Goal: Contribute content

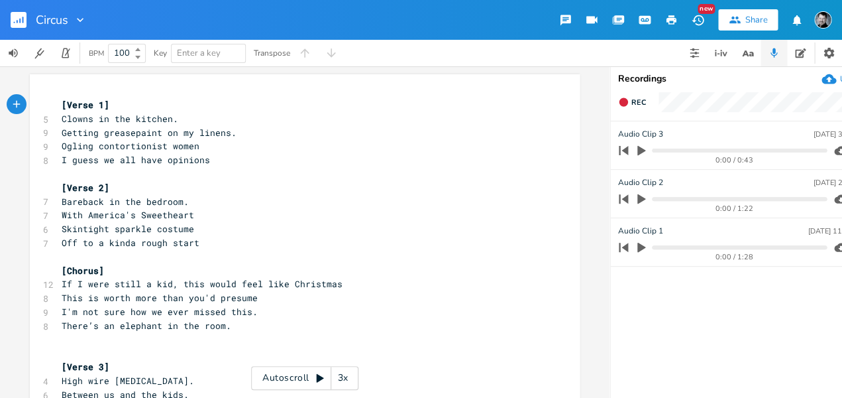
click at [551, 243] on icon "button" at bounding box center [642, 248] width 8 height 10
click at [551, 245] on icon "button" at bounding box center [642, 247] width 8 height 9
click at [551, 199] on icon "button" at bounding box center [642, 199] width 8 height 10
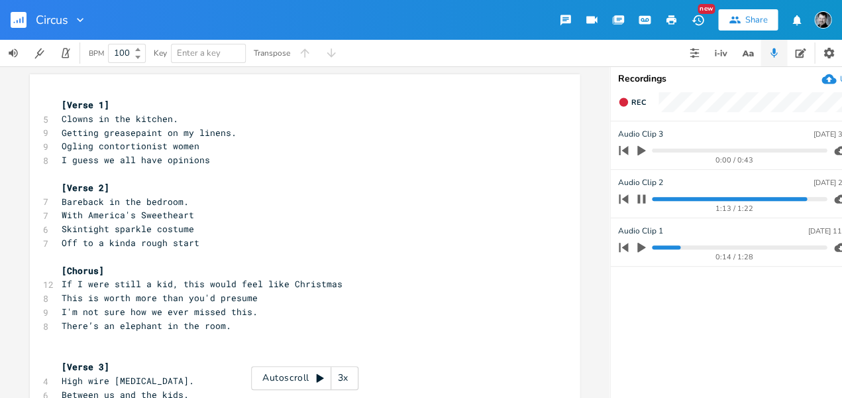
click at [551, 197] on icon "button" at bounding box center [642, 198] width 8 height 9
click at [551, 150] on icon "button" at bounding box center [642, 151] width 8 height 10
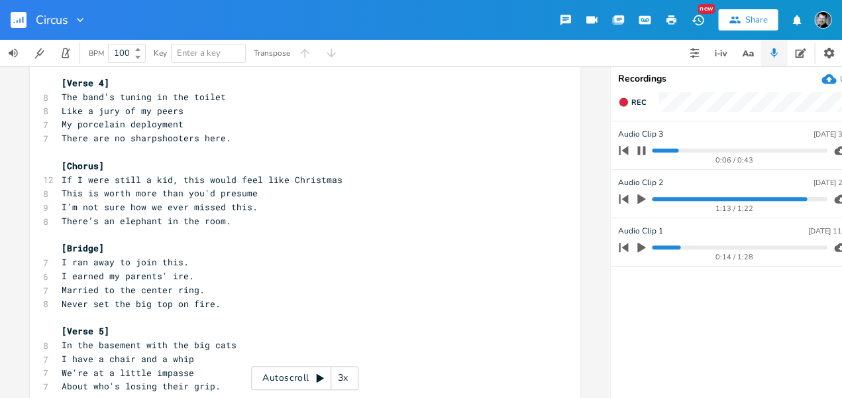
scroll to position [370, 0]
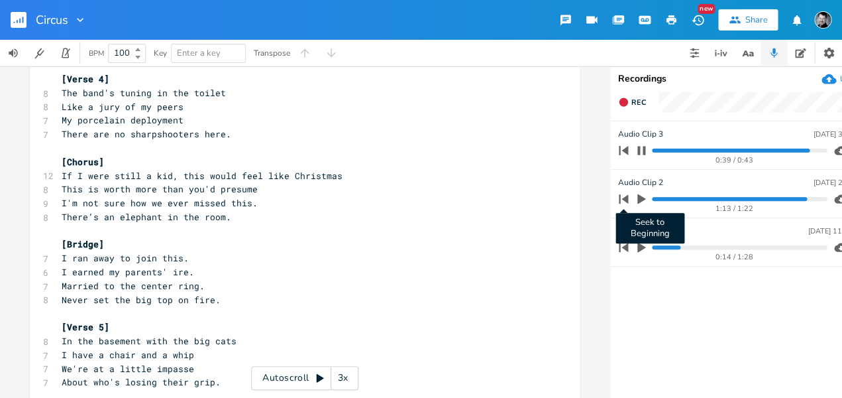
click at [551, 197] on icon "button" at bounding box center [623, 198] width 9 height 9
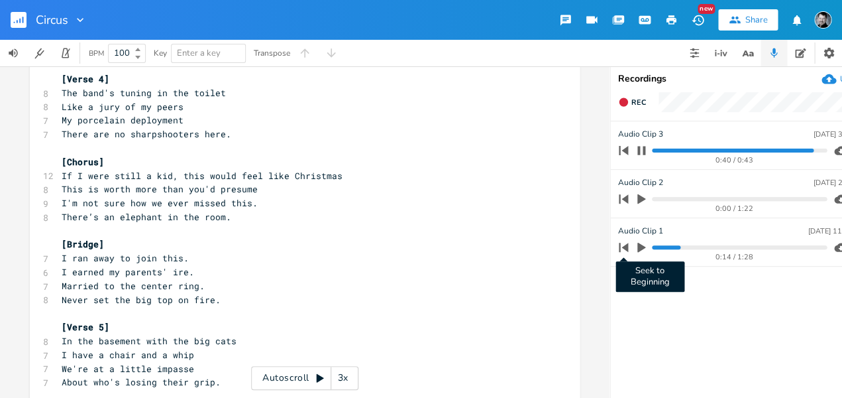
click at [551, 247] on icon "button" at bounding box center [623, 247] width 9 height 9
click at [551, 148] on icon "button" at bounding box center [642, 150] width 8 height 9
drag, startPoint x: 628, startPoint y: 149, endPoint x: 628, endPoint y: 176, distance: 27.2
click at [551, 149] on icon "button" at bounding box center [623, 150] width 19 height 19
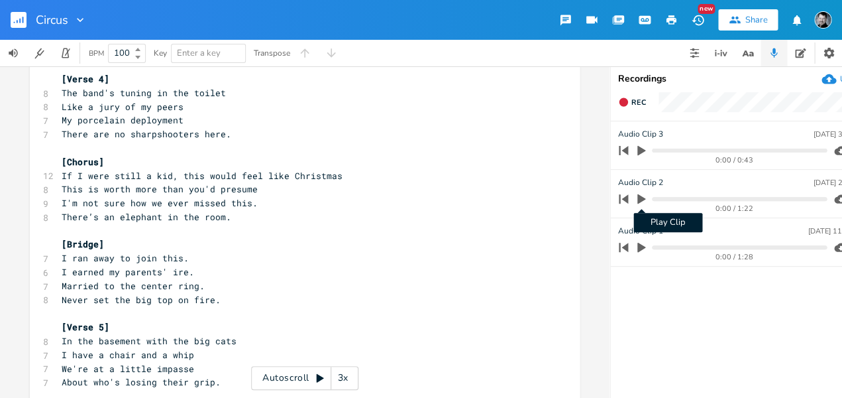
click at [551, 199] on icon "button" at bounding box center [642, 199] width 8 height 10
click at [551, 199] on progress at bounding box center [739, 199] width 174 height 4
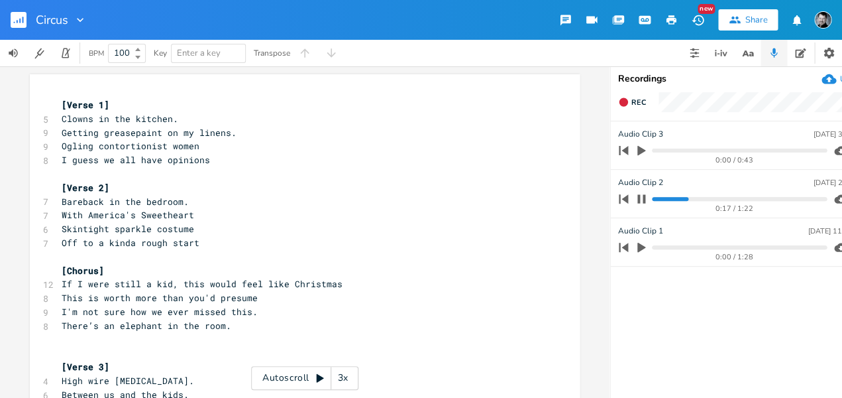
scroll to position [0, 0]
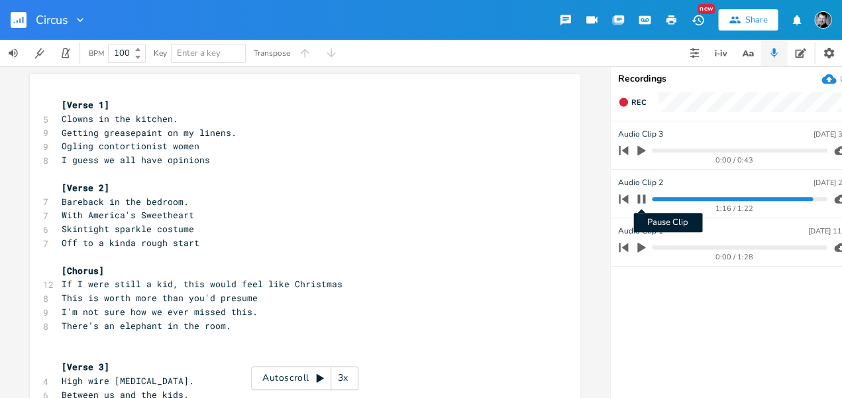
click at [551, 199] on icon "button" at bounding box center [641, 199] width 11 height 11
click at [23, 19] on icon "button" at bounding box center [23, 20] width 1 height 7
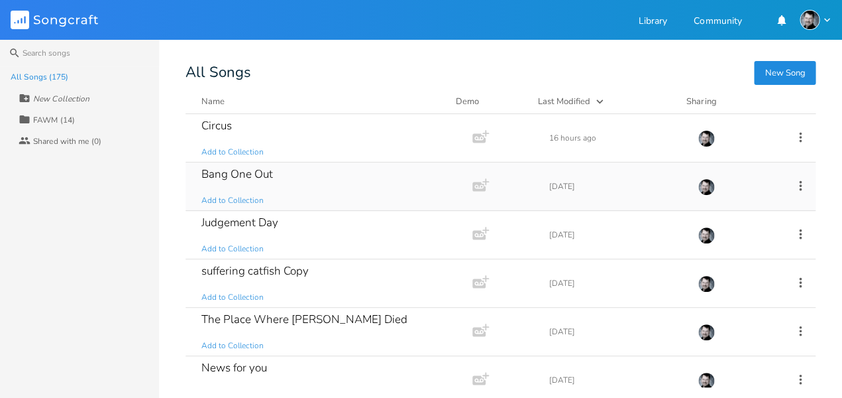
click at [206, 172] on div "Bang One Out" at bounding box center [237, 173] width 72 height 11
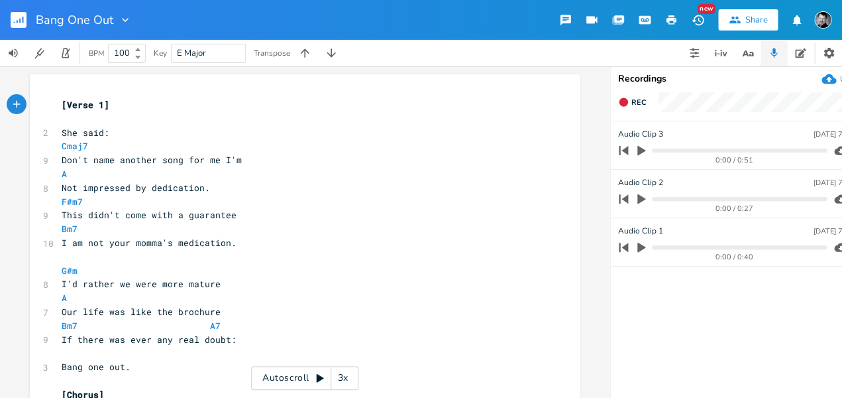
click at [551, 148] on icon "button" at bounding box center [642, 151] width 8 height 10
click at [551, 148] on icon "button" at bounding box center [642, 150] width 8 height 9
click at [551, 197] on icon "button" at bounding box center [642, 199] width 8 height 10
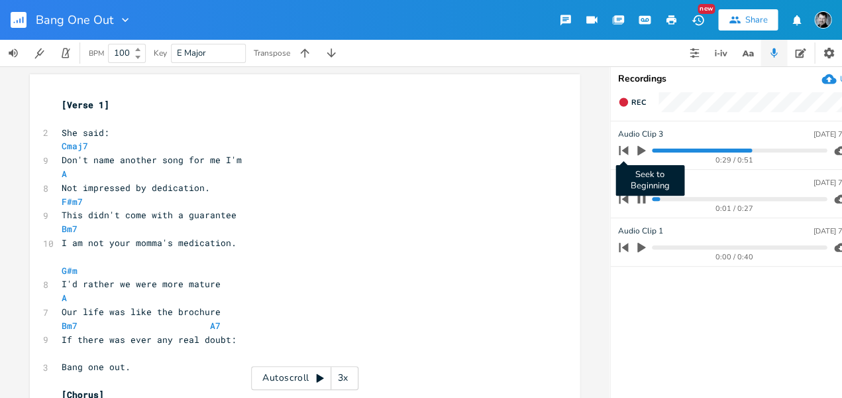
click at [551, 150] on icon "button" at bounding box center [623, 150] width 9 height 9
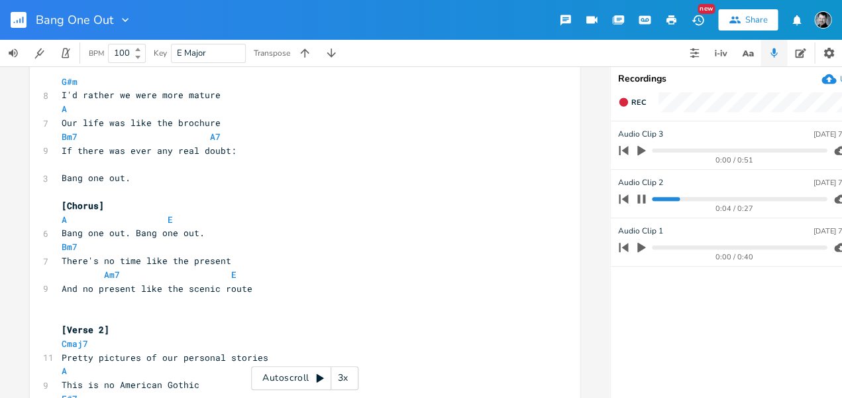
scroll to position [192, 0]
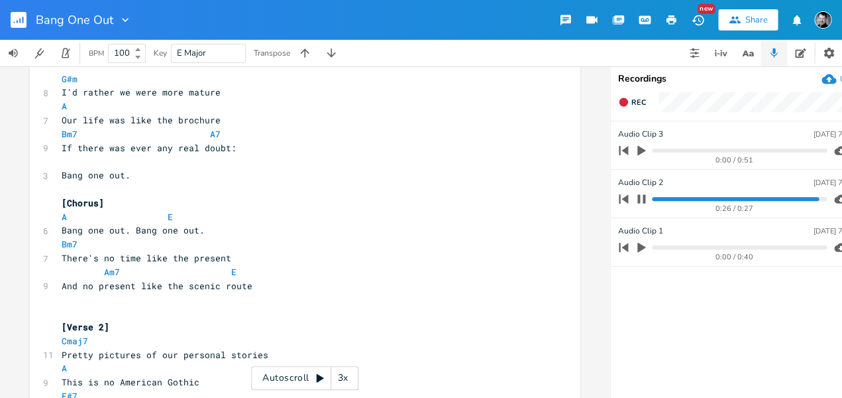
click at [551, 198] on icon "button" at bounding box center [641, 199] width 11 height 11
drag, startPoint x: 625, startPoint y: 197, endPoint x: 626, endPoint y: 209, distance: 11.9
click at [551, 199] on icon "button" at bounding box center [623, 198] width 9 height 9
click at [551, 248] on icon "button" at bounding box center [642, 248] width 8 height 10
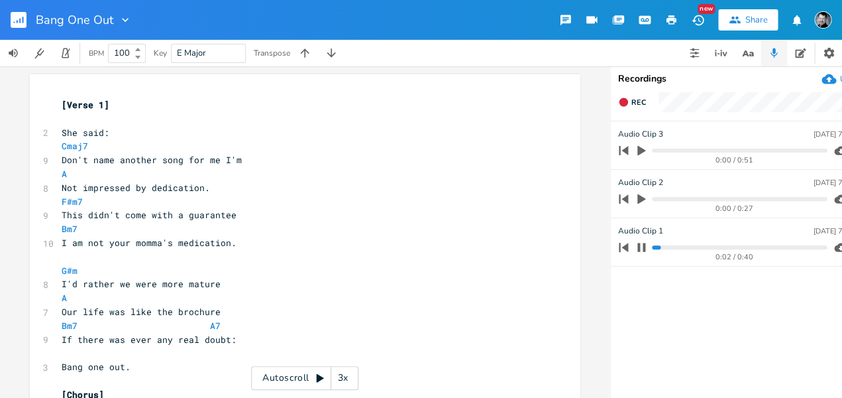
scroll to position [0, 0]
click at [551, 196] on icon "button" at bounding box center [642, 199] width 8 height 10
click at [551, 195] on div "0:01 / 0:27" at bounding box center [720, 198] width 213 height 21
click at [551, 247] on icon "button" at bounding box center [623, 247] width 9 height 9
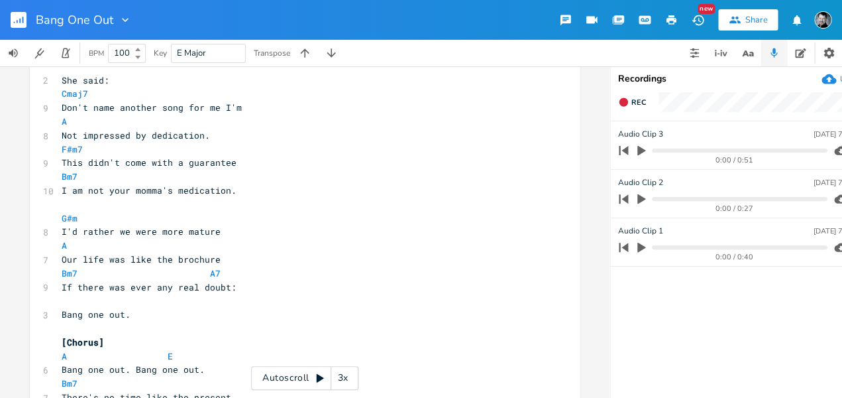
scroll to position [85, 0]
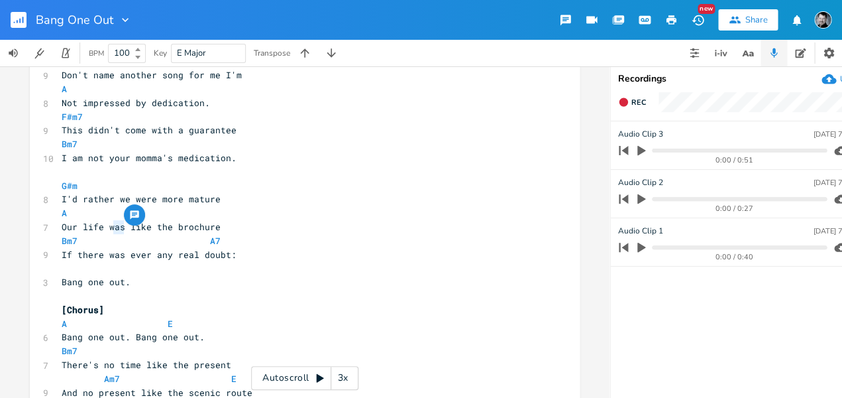
type textarea "was"
drag, startPoint x: 121, startPoint y: 227, endPoint x: 106, endPoint y: 226, distance: 14.6
click at [106, 226] on span "Our life was like the brochure" at bounding box center [141, 227] width 159 height 12
click at [129, 227] on span "Our life like the brochure" at bounding box center [131, 227] width 138 height 12
drag, startPoint x: 129, startPoint y: 227, endPoint x: 144, endPoint y: 227, distance: 15.9
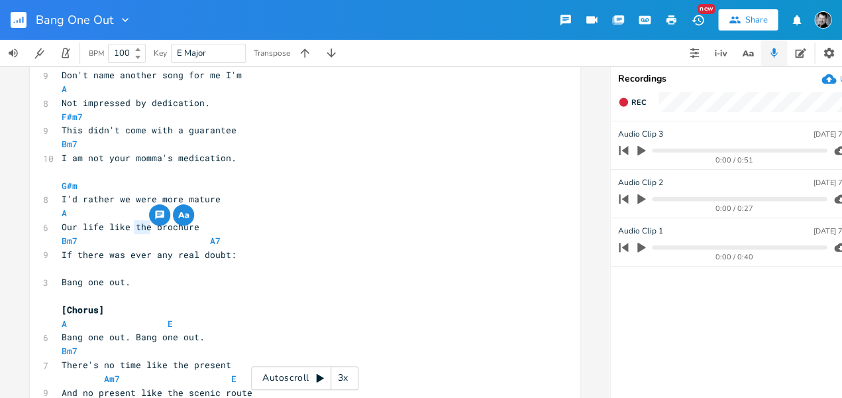
click at [144, 227] on span "Our life like the brochure" at bounding box center [131, 227] width 138 height 12
type textarea "a color"
type textarea "real"
drag, startPoint x: 190, startPoint y: 257, endPoint x: 172, endPoint y: 258, distance: 18.6
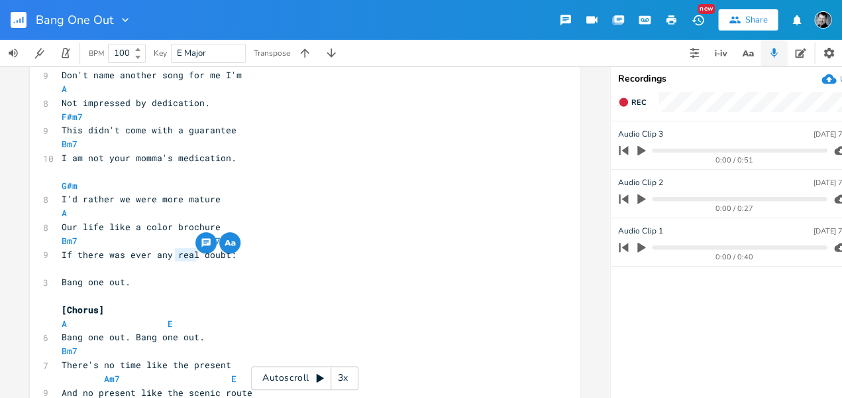
click at [170, 256] on span "If there was ever any real doubt:" at bounding box center [149, 255] width 175 height 12
click at [304, 249] on pre "If there was ever any doubt:" at bounding box center [298, 255] width 478 height 14
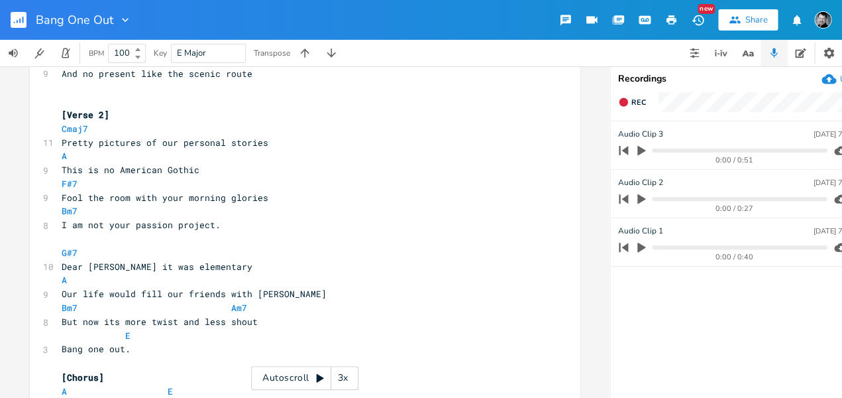
scroll to position [410, 0]
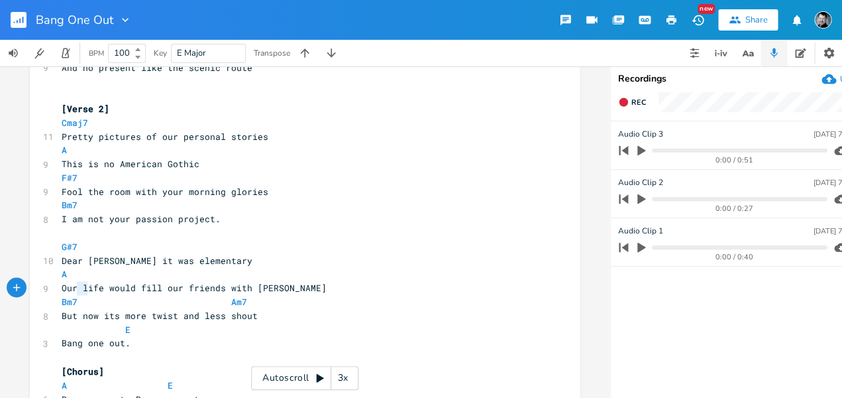
type textarea "Our l"
drag, startPoint x: 83, startPoint y: 289, endPoint x: 58, endPoint y: 289, distance: 24.5
click at [62, 289] on span "Our life would fill our friends with [PERSON_NAME]" at bounding box center [194, 288] width 265 height 12
click at [233, 276] on pre "A" at bounding box center [298, 274] width 478 height 14
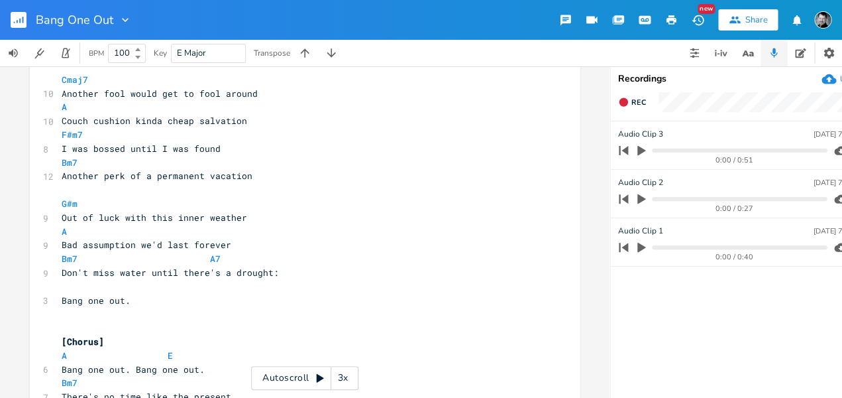
scroll to position [0, 1]
type textarea "there's"
drag, startPoint x: 212, startPoint y: 274, endPoint x: 162, endPoint y: 284, distance: 50.7
click at [172, 274] on span "Don't miss water until there's a drought:" at bounding box center [169, 272] width 217 height 12
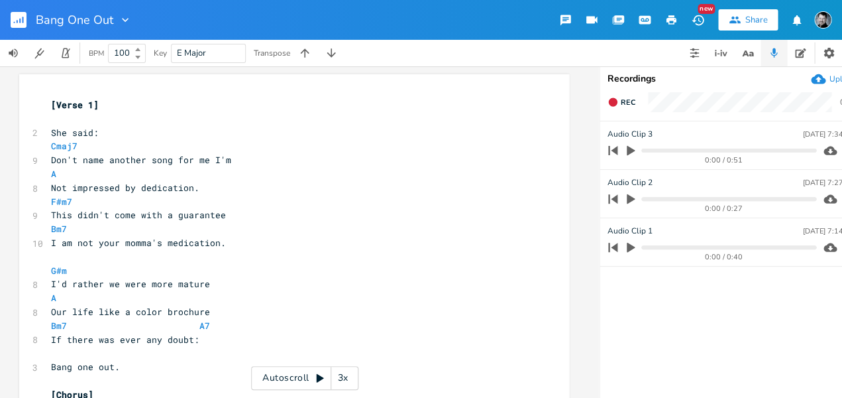
scroll to position [0, 0]
click at [23, 21] on icon "button" at bounding box center [23, 20] width 1 height 7
